Goal: Information Seeking & Learning: Understand process/instructions

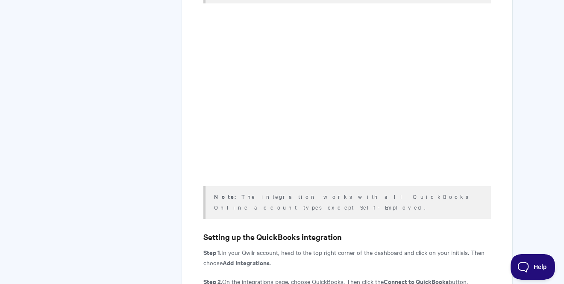
scroll to position [398, 0]
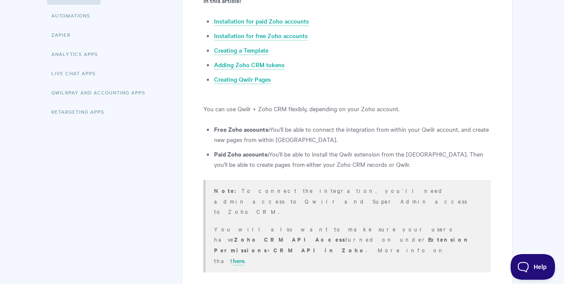
scroll to position [213, 0]
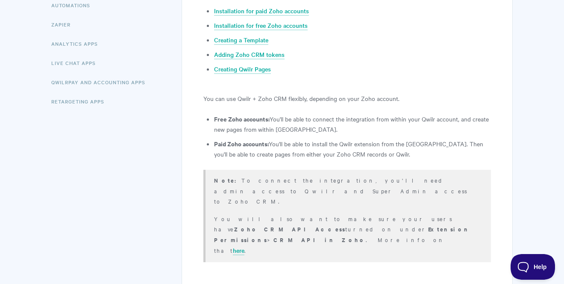
click at [307, 125] on li "Free Zoho accounts: You'll be able to connect the integration from within your …" at bounding box center [352, 124] width 277 height 20
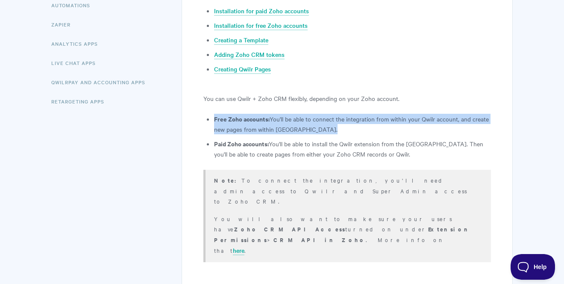
click at [307, 125] on li "Free Zoho accounts: You'll be able to connect the integration from within your …" at bounding box center [352, 124] width 277 height 20
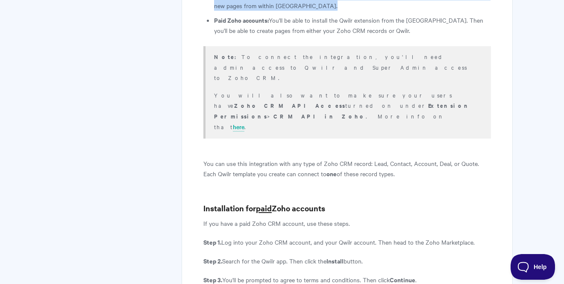
scroll to position [396, 0]
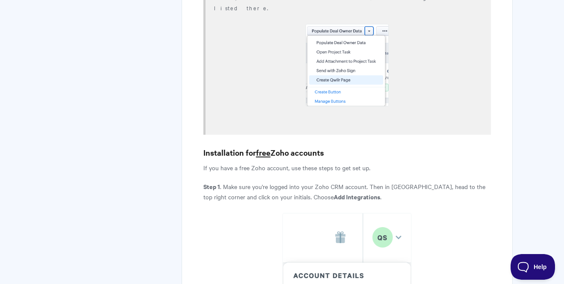
scroll to position [977, 0]
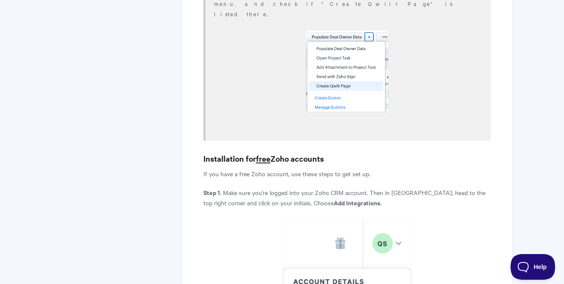
click at [351, 168] on p "If you have a free Zoho account, use these steps to get set up." at bounding box center [346, 173] width 287 height 10
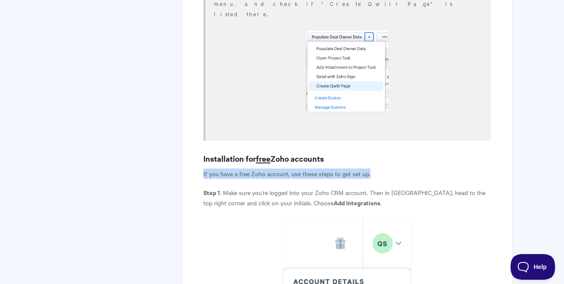
click at [351, 168] on p "If you have a free Zoho account, use these steps to get set up." at bounding box center [346, 173] width 287 height 10
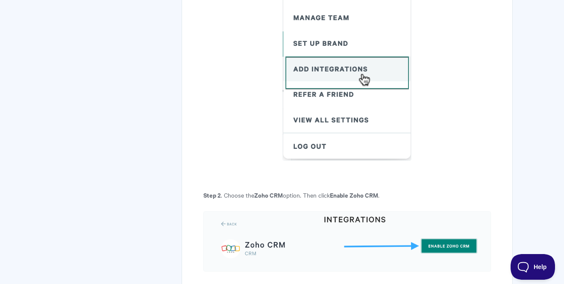
scroll to position [1268, 0]
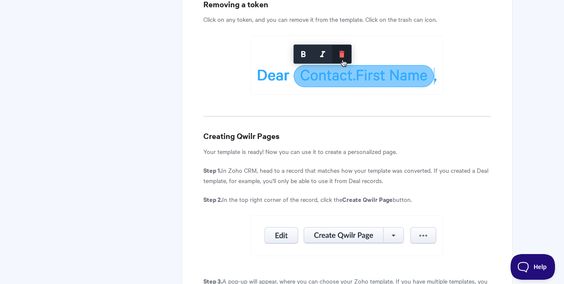
scroll to position [3998, 0]
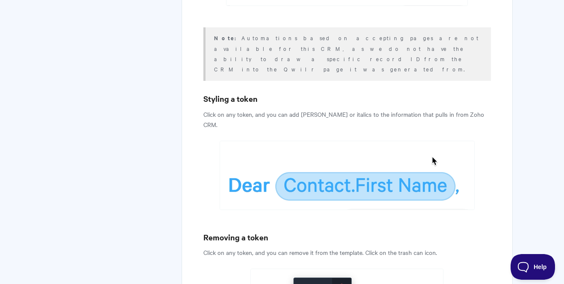
scroll to position [3788, 0]
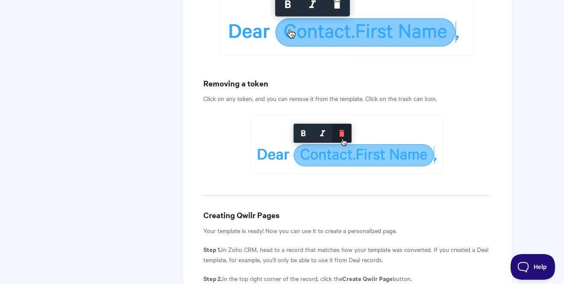
scroll to position [3944, 0]
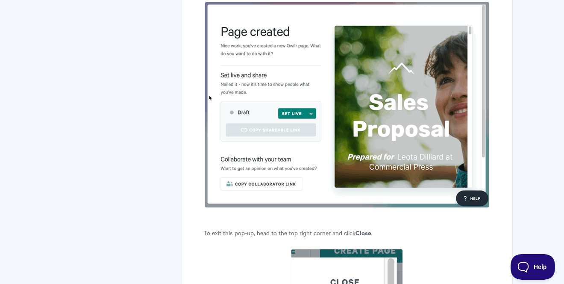
scroll to position [5214, 0]
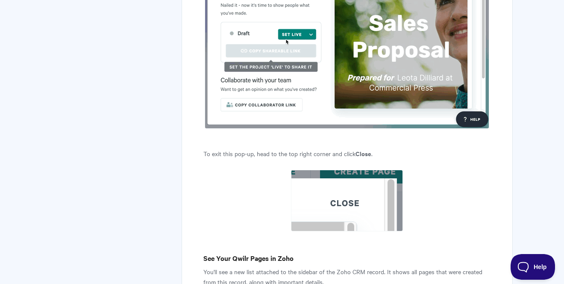
click at [302, 266] on p "You'll see a new list attached to the sidebar of the Zoho CRM record. It shows …" at bounding box center [346, 276] width 287 height 20
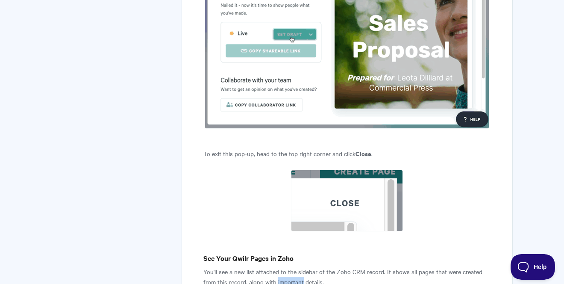
click at [302, 266] on p "You'll see a new list attached to the sidebar of the Zoho CRM record. It shows …" at bounding box center [346, 276] width 287 height 20
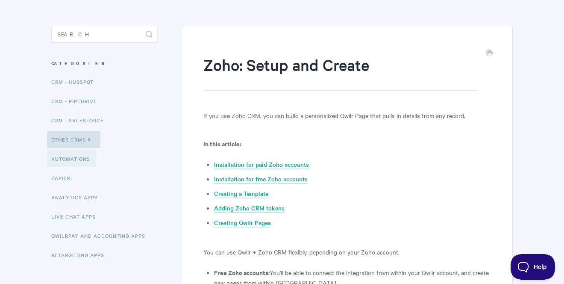
scroll to position [63, 0]
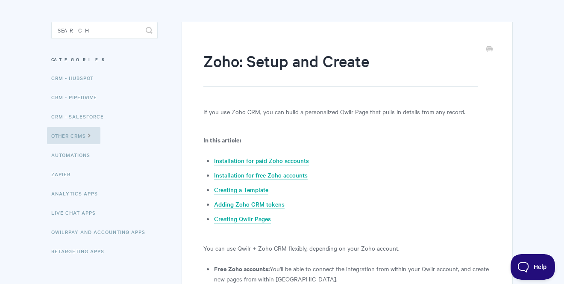
click at [326, 76] on h1 "Zoho: Setup and Create" at bounding box center [340, 68] width 275 height 37
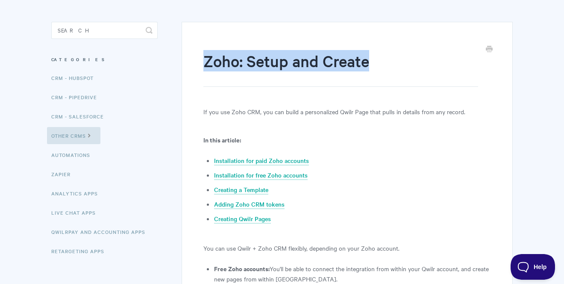
click at [326, 76] on h1 "Zoho: Setup and Create" at bounding box center [340, 68] width 275 height 37
